Goal: Information Seeking & Learning: Learn about a topic

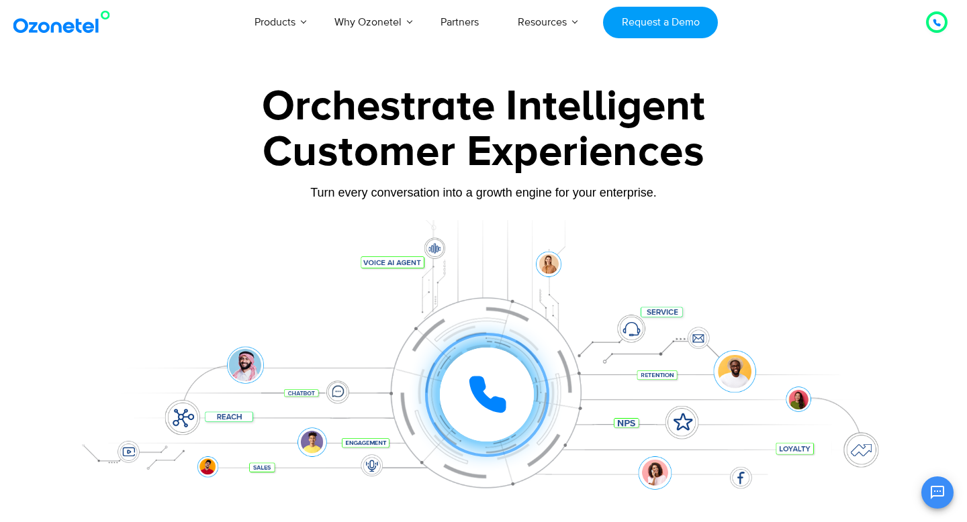
click at [480, 389] on icon at bounding box center [488, 395] width 34 height 34
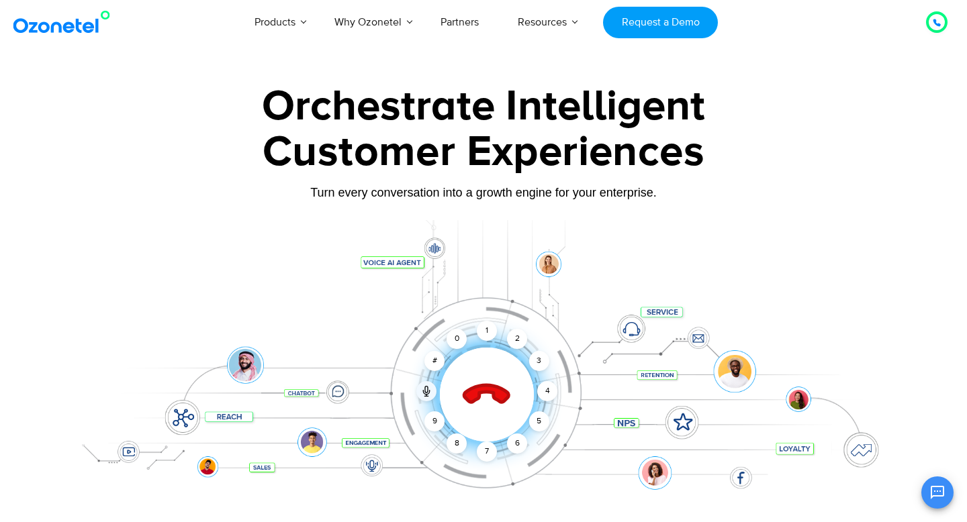
click at [485, 391] on icon at bounding box center [486, 395] width 47 height 47
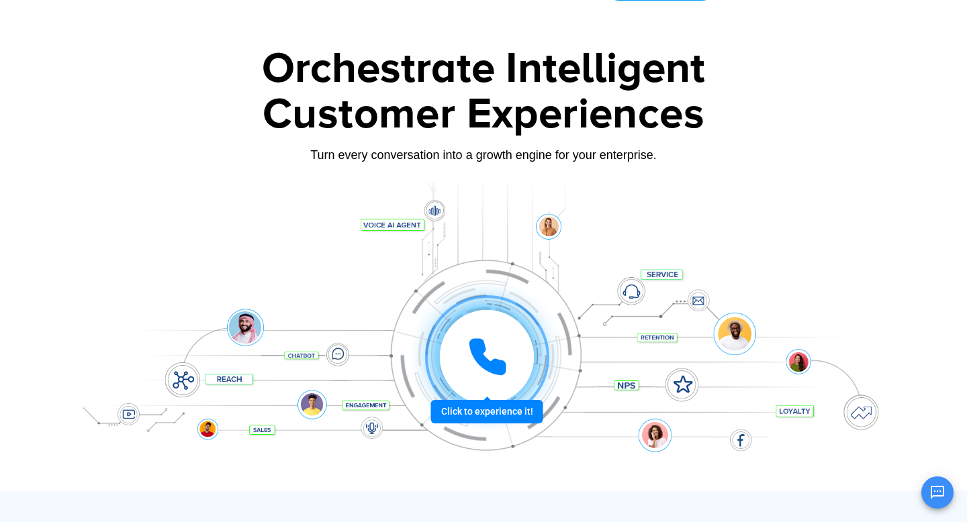
scroll to position [35, 0]
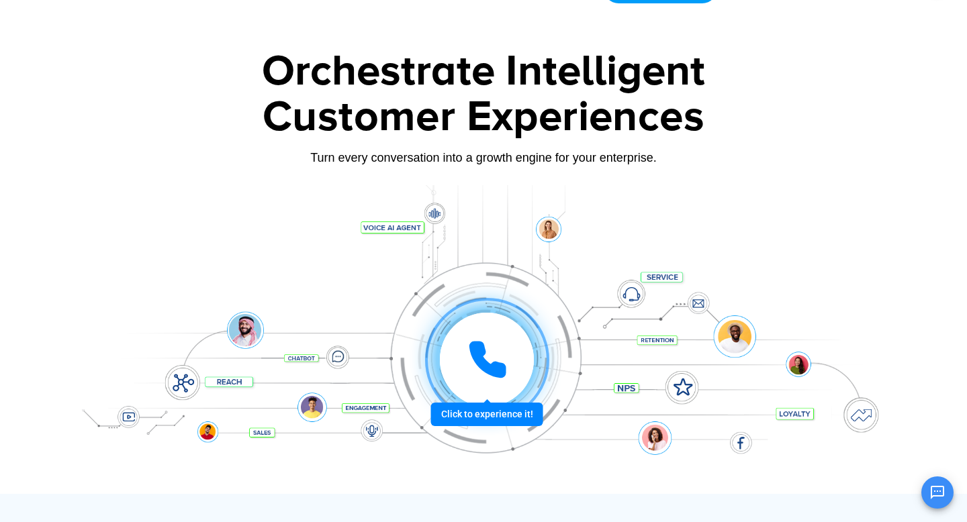
click at [484, 355] on icon at bounding box center [488, 360] width 34 height 34
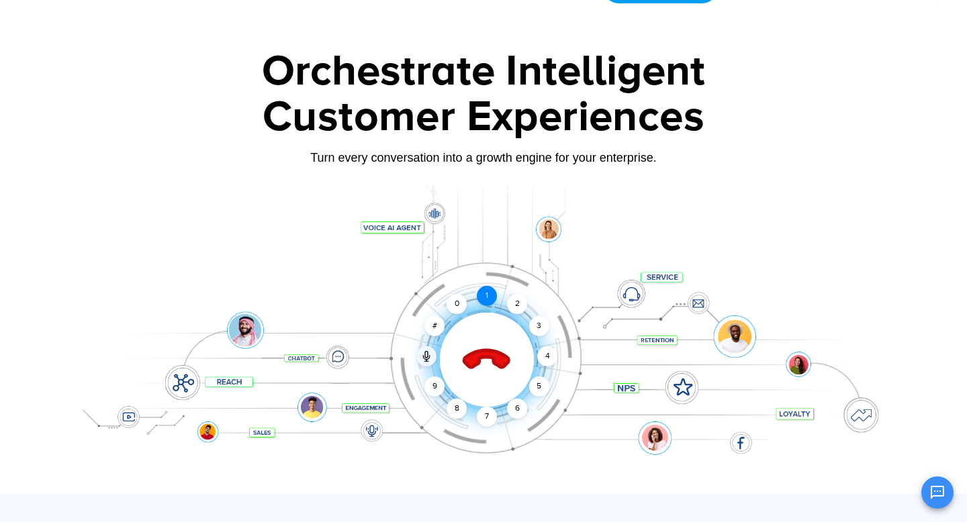
click at [488, 302] on div "1" at bounding box center [487, 296] width 20 height 20
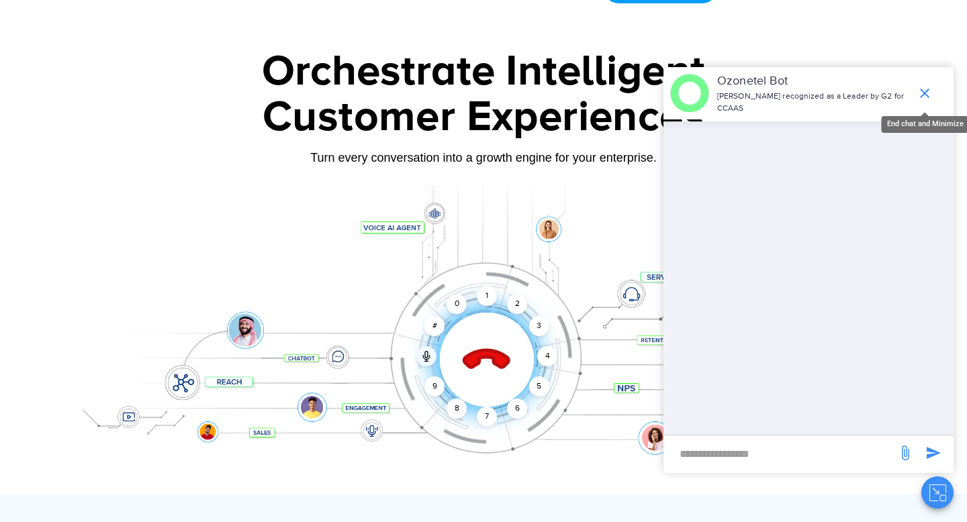
click at [925, 93] on icon "end chat or minimize" at bounding box center [925, 93] width 16 height 16
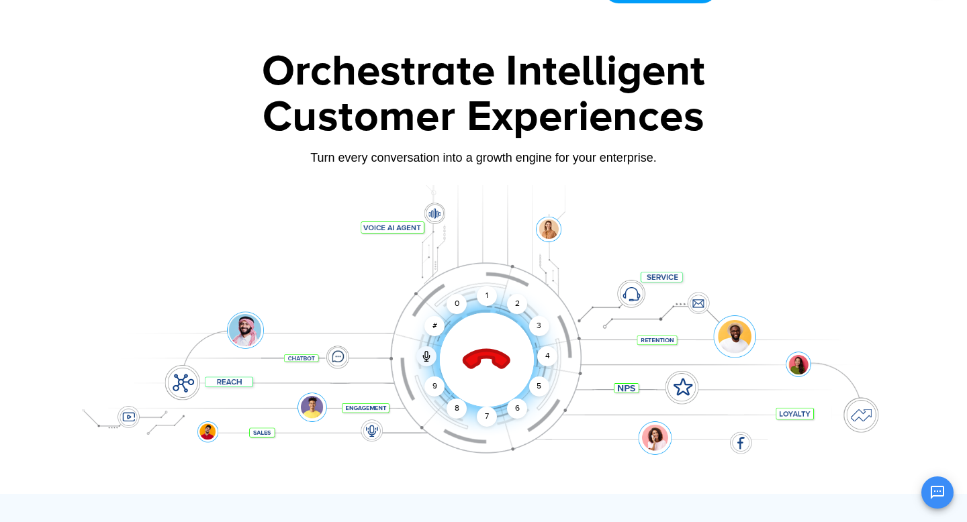
click at [478, 357] on icon at bounding box center [486, 360] width 47 height 47
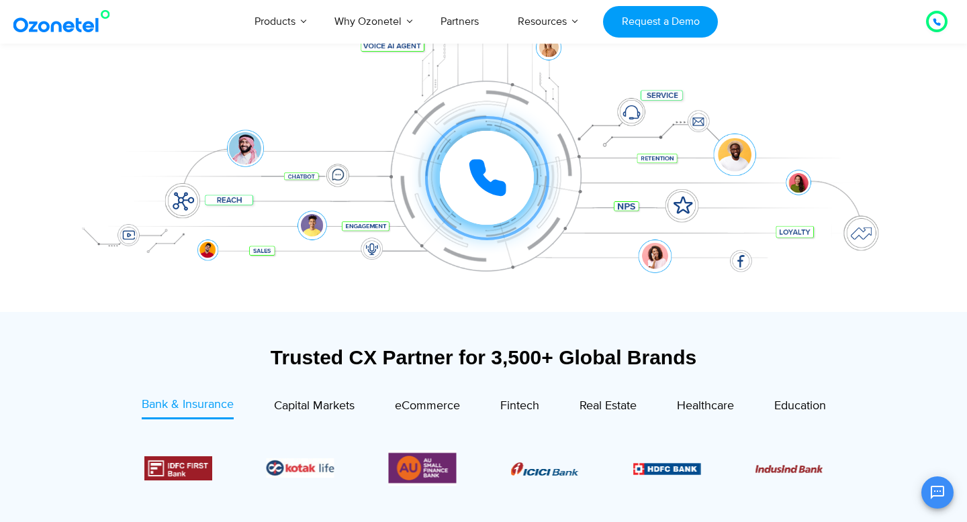
scroll to position [236, 0]
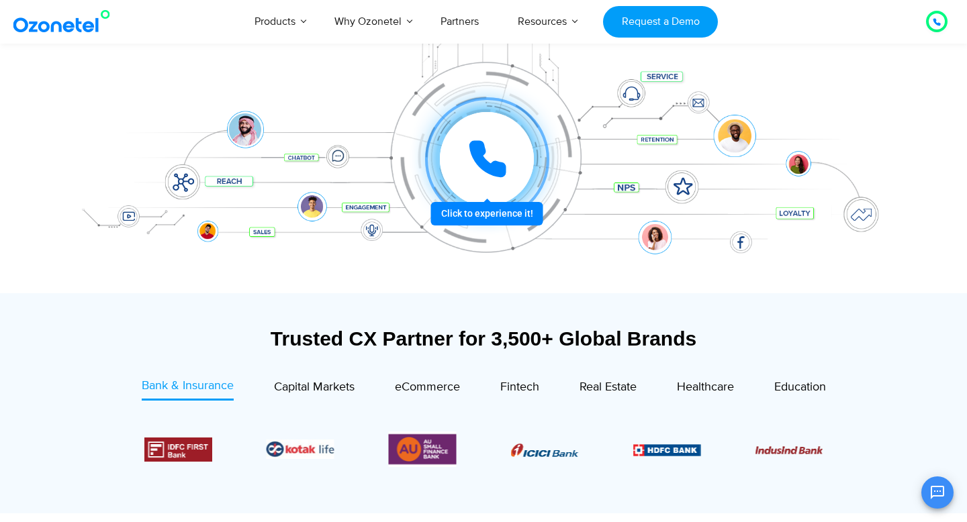
click at [474, 157] on icon at bounding box center [488, 159] width 34 height 34
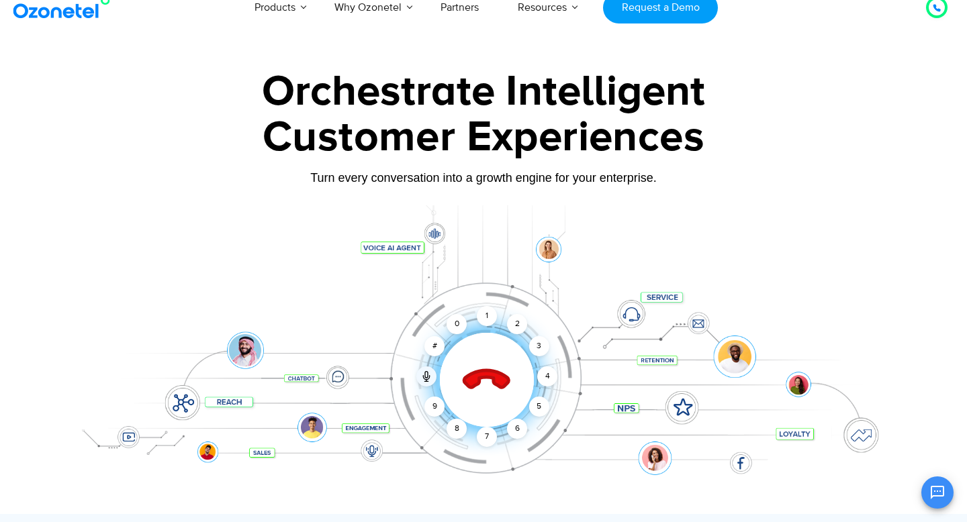
scroll to position [13, 0]
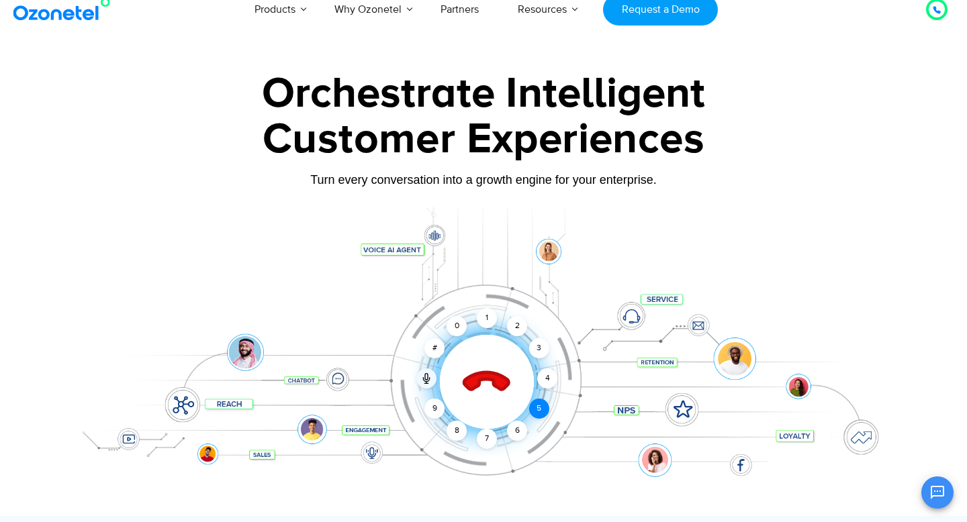
click at [541, 410] on div "5" at bounding box center [539, 409] width 20 height 20
click at [436, 410] on div "9" at bounding box center [434, 409] width 20 height 20
click at [634, 363] on div "Click to end call Call connected 1 2 3 4 5 6 7 8 9 # 0" at bounding box center [487, 355] width 833 height 54
click at [457, 383] on div at bounding box center [486, 382] width 133 height 133
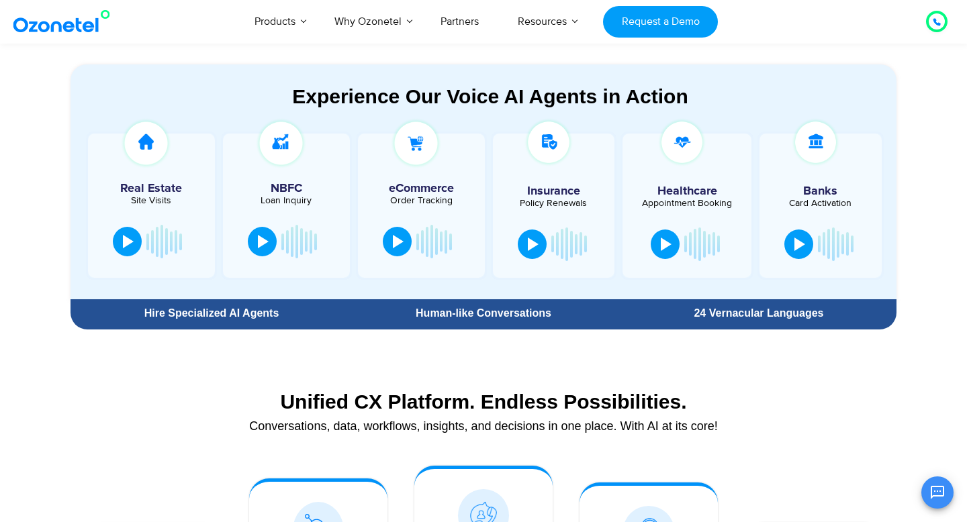
scroll to position [718, 0]
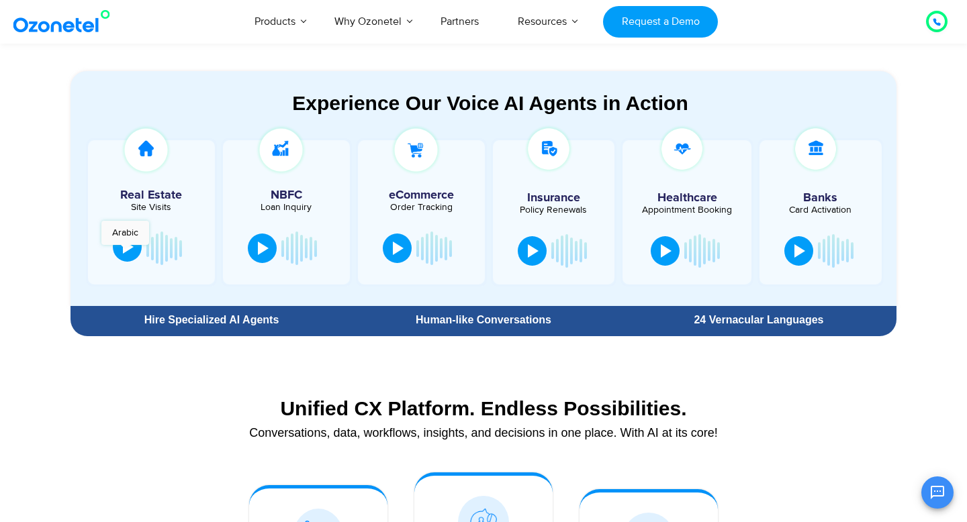
click at [126, 252] on div at bounding box center [128, 246] width 11 height 13
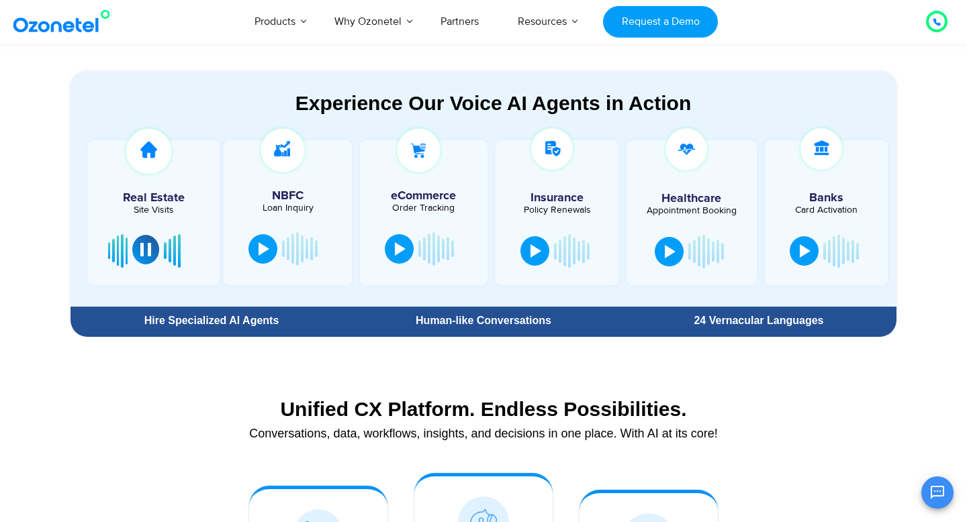
click at [142, 251] on div at bounding box center [145, 249] width 11 height 13
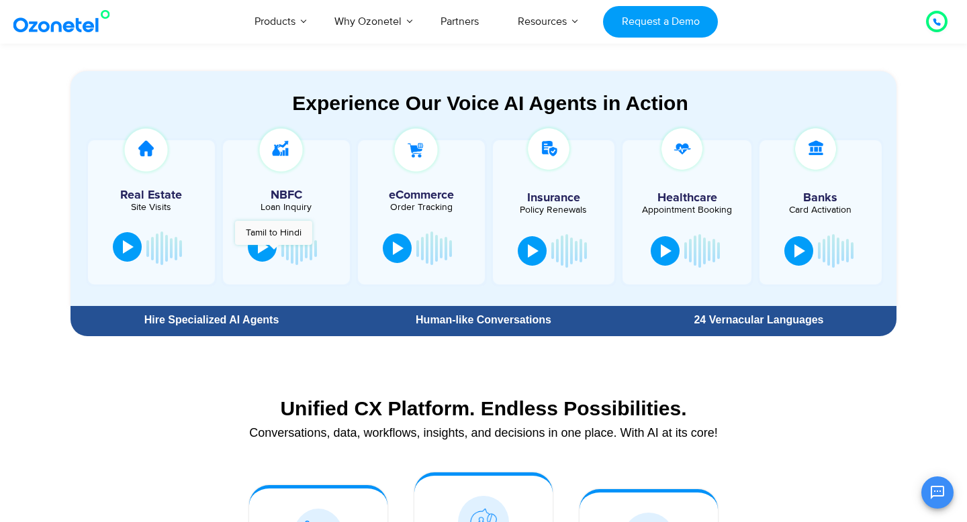
click at [273, 252] on button at bounding box center [262, 247] width 29 height 30
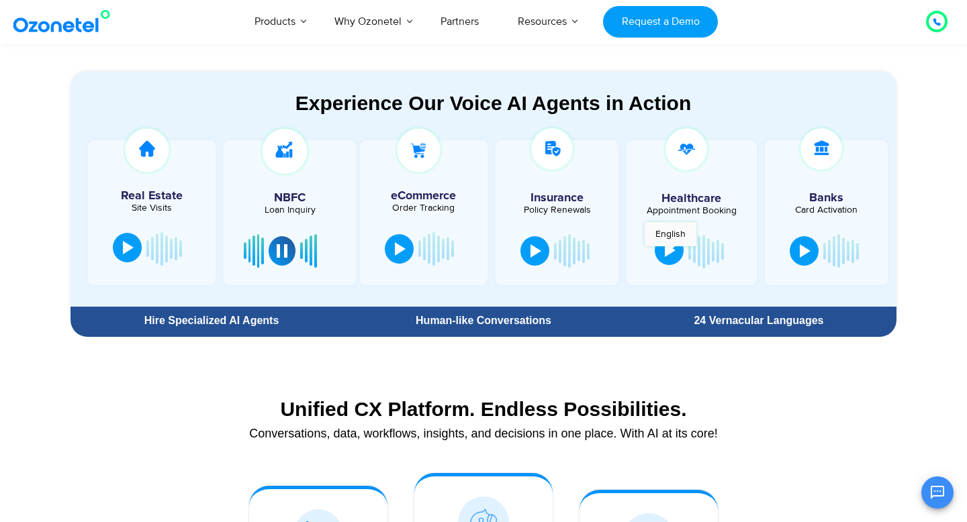
click at [670, 253] on div at bounding box center [670, 250] width 11 height 13
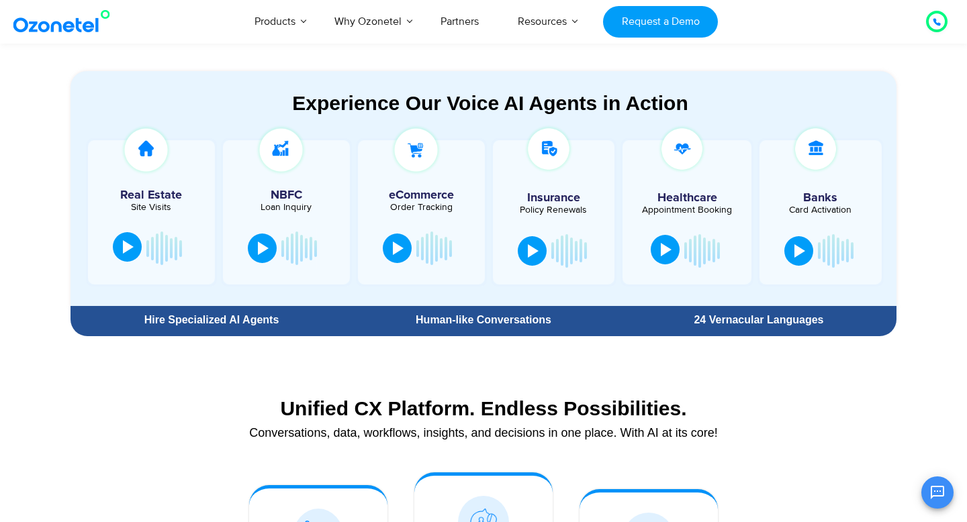
click at [670, 253] on div at bounding box center [666, 249] width 11 height 13
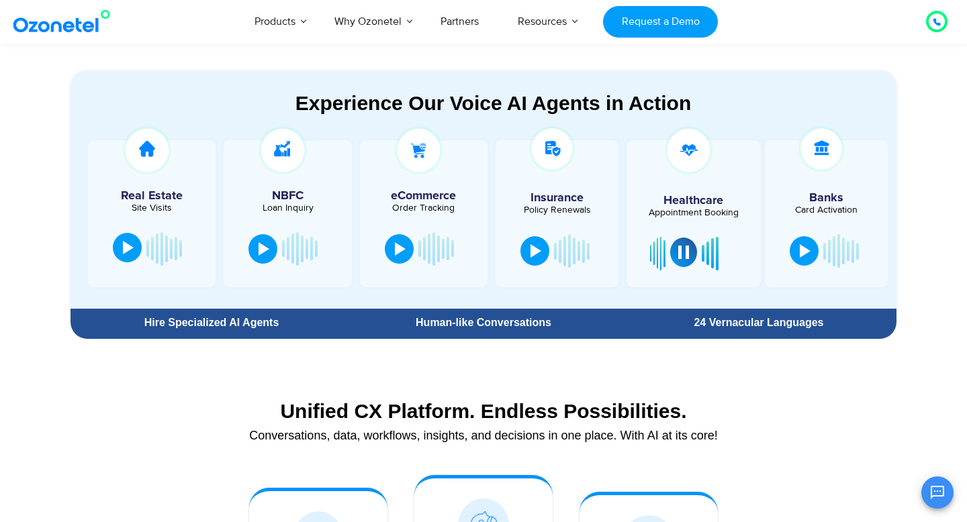
click at [735, 328] on div "24 Vernacular Languages" at bounding box center [758, 323] width 275 height 24
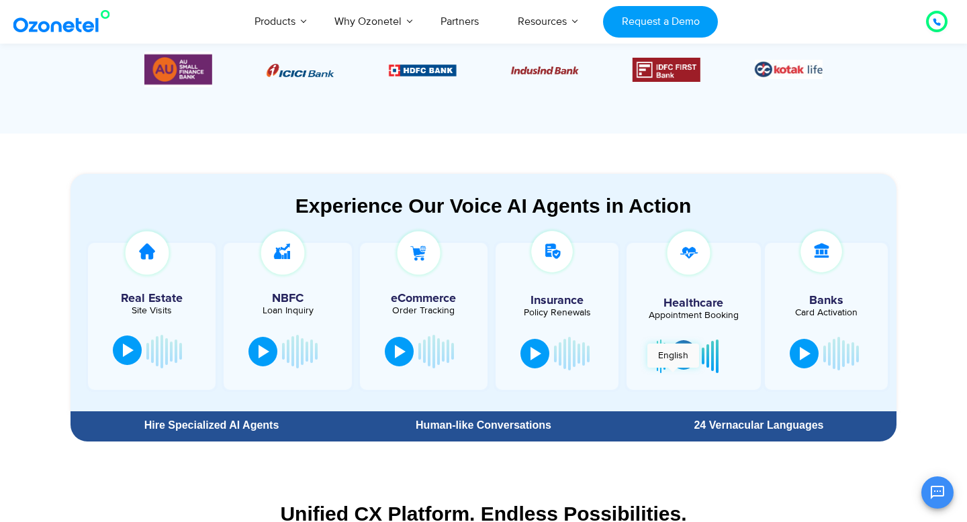
scroll to position [614, 0]
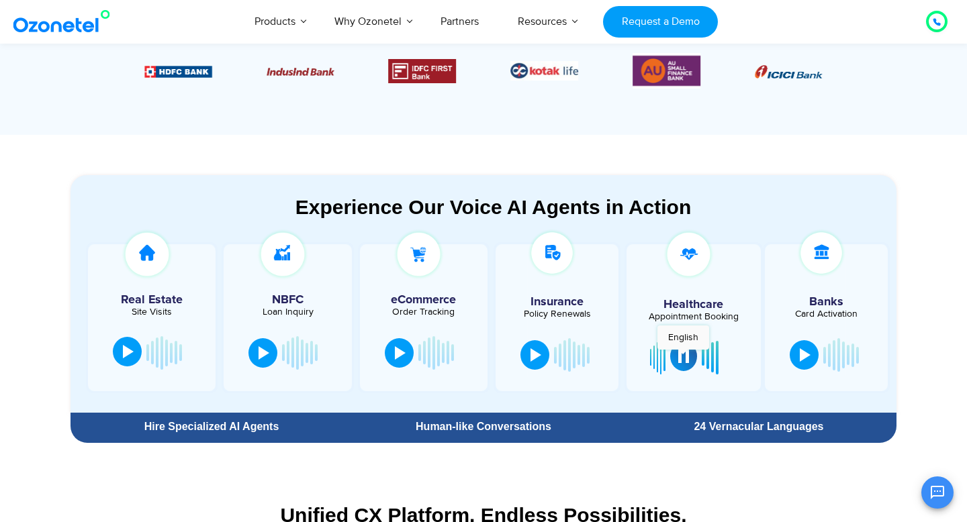
click at [683, 357] on div at bounding box center [683, 356] width 11 height 13
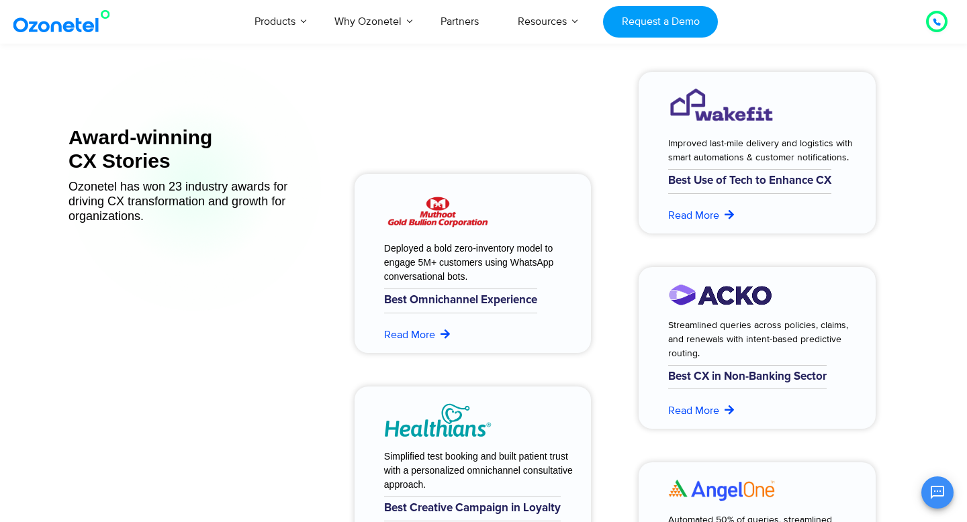
scroll to position [5354, 0]
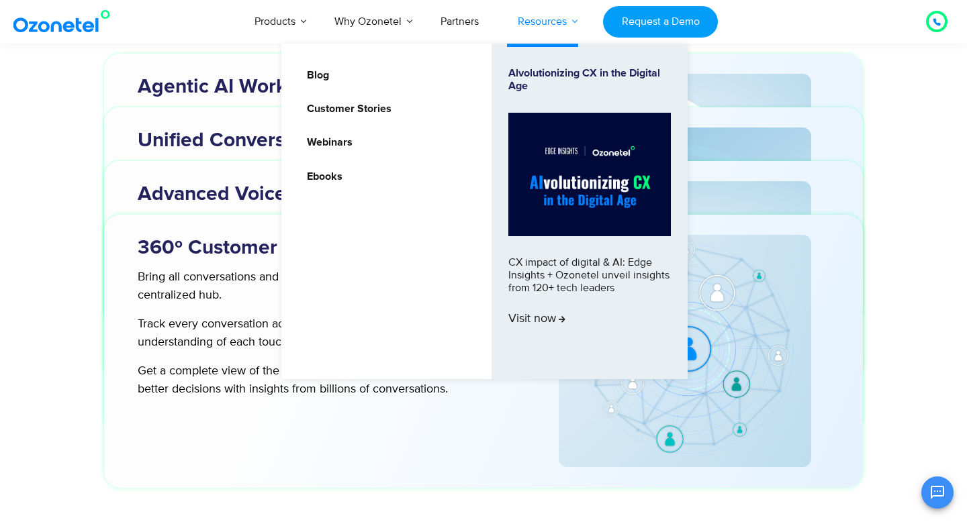
click at [558, 15] on link "Resources" at bounding box center [542, 21] width 88 height 44
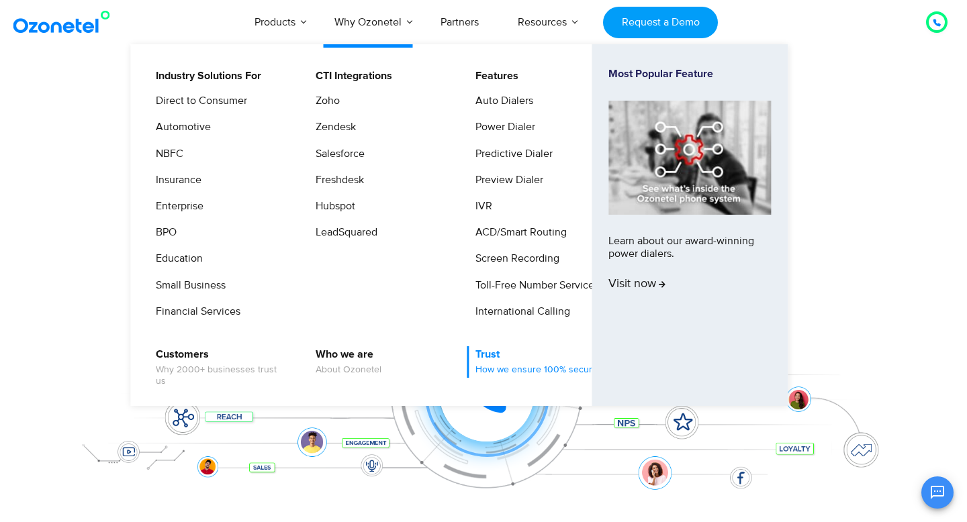
click at [509, 371] on span "How we ensure 100% security" at bounding box center [538, 370] width 126 height 11
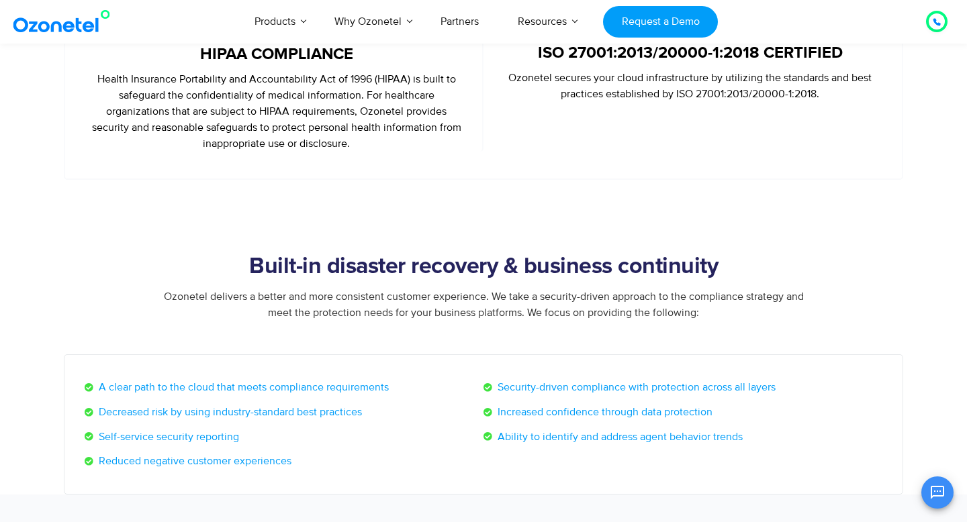
scroll to position [714, 0]
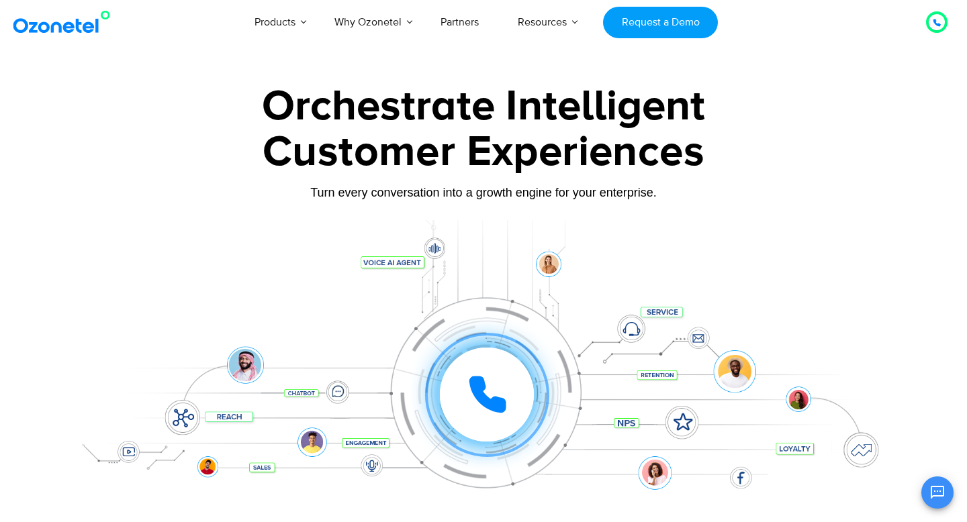
click at [240, 208] on div "Orchestrate Intelligent Customer Experiences Turn every conversation into a gro…" at bounding box center [483, 307] width 839 height 444
